Goal: Transaction & Acquisition: Book appointment/travel/reservation

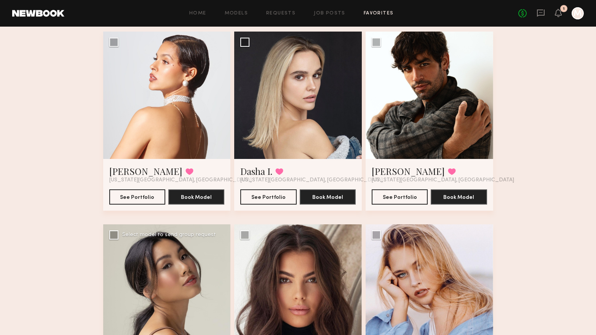
scroll to position [54, 0]
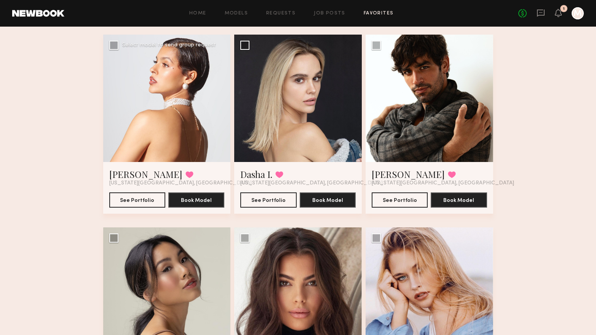
click at [188, 152] on div at bounding box center [166, 98] width 127 height 127
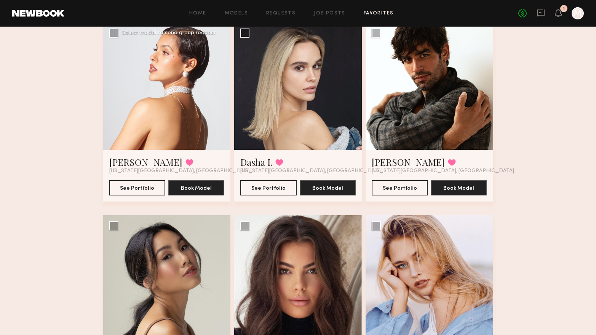
click at [209, 131] on div at bounding box center [166, 85] width 127 height 127
click at [177, 148] on div at bounding box center [166, 85] width 127 height 127
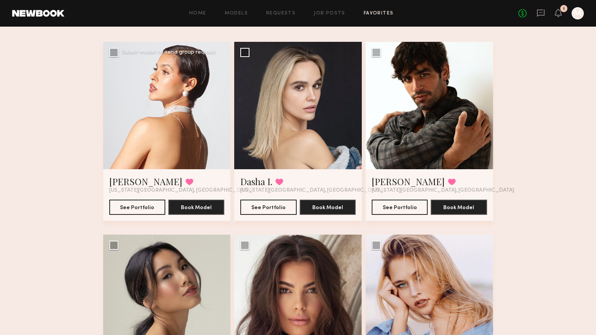
scroll to position [46, 0]
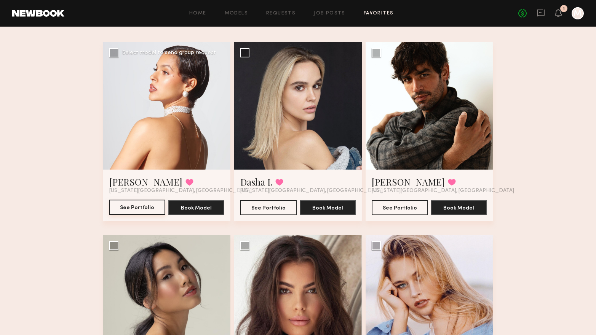
click at [128, 209] on button "See Portfolio" at bounding box center [137, 207] width 56 height 15
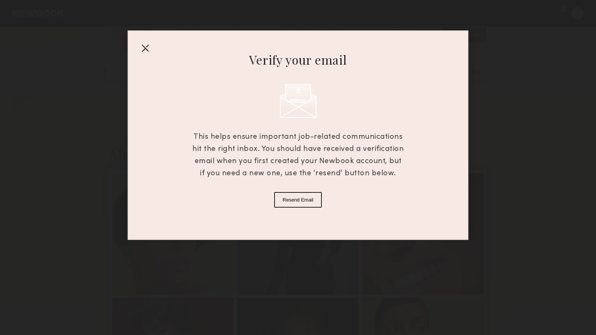
scroll to position [53, 0]
click at [141, 35] on div "Verify your email This helps ensure important job-related communications hit th…" at bounding box center [297, 135] width 341 height 210
click at [141, 42] on div at bounding box center [145, 48] width 12 height 12
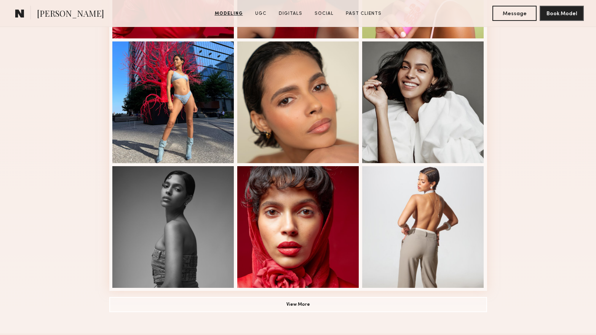
scroll to position [433, 0]
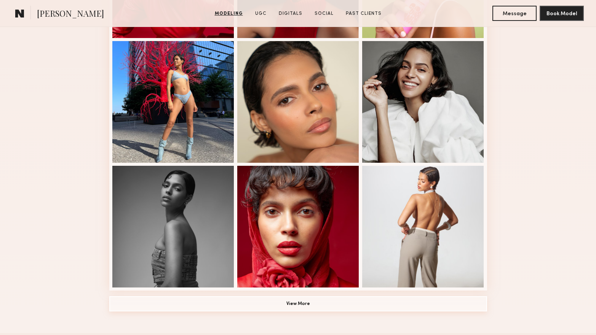
click at [325, 302] on button "View More" at bounding box center [298, 303] width 378 height 15
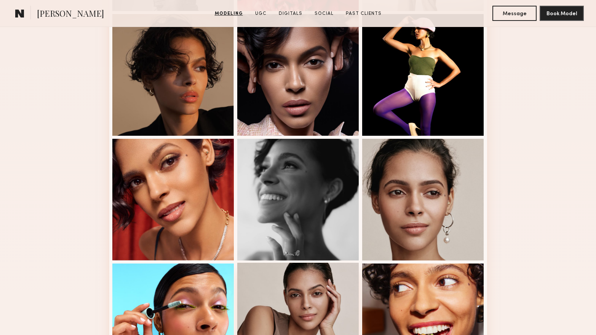
scroll to position [712, 0]
